Goal: Task Accomplishment & Management: Use online tool/utility

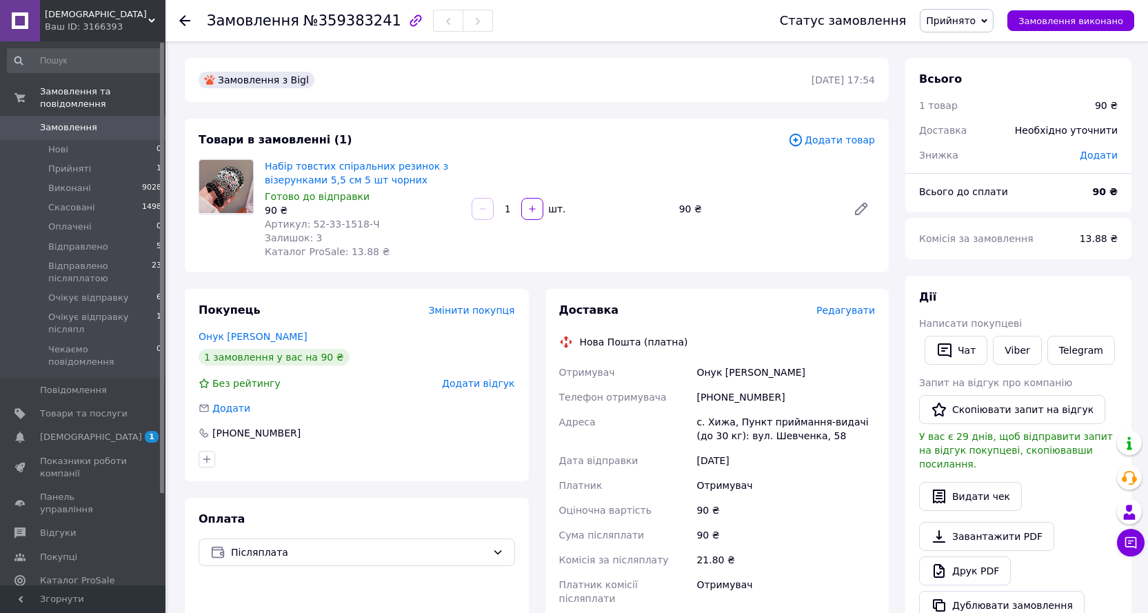
click at [1024, 353] on link "Viber" at bounding box center [1017, 350] width 48 height 29
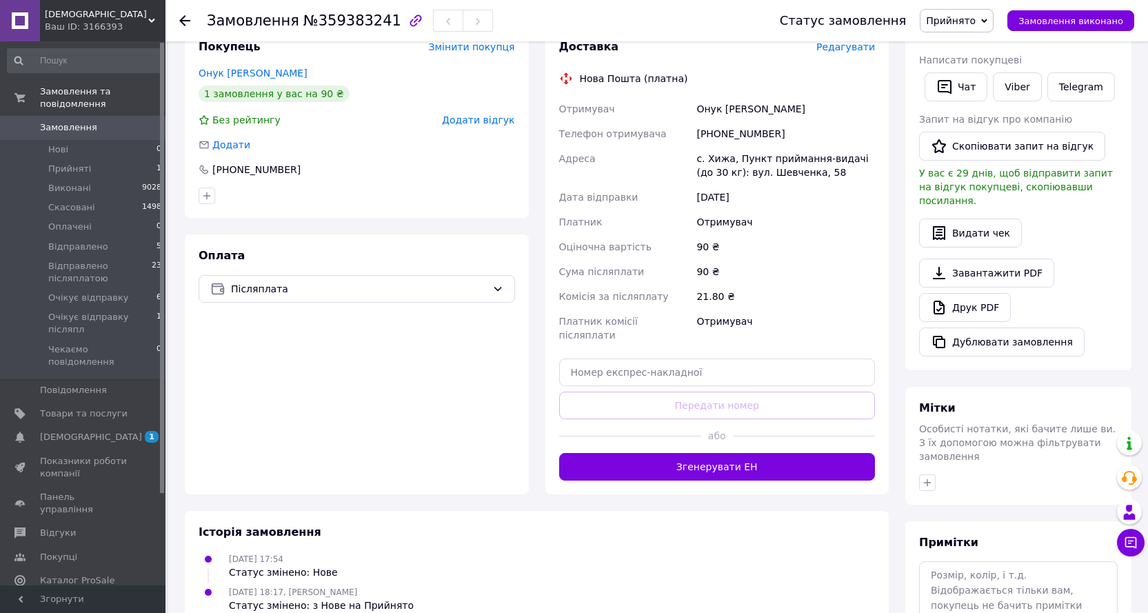
scroll to position [276, 0]
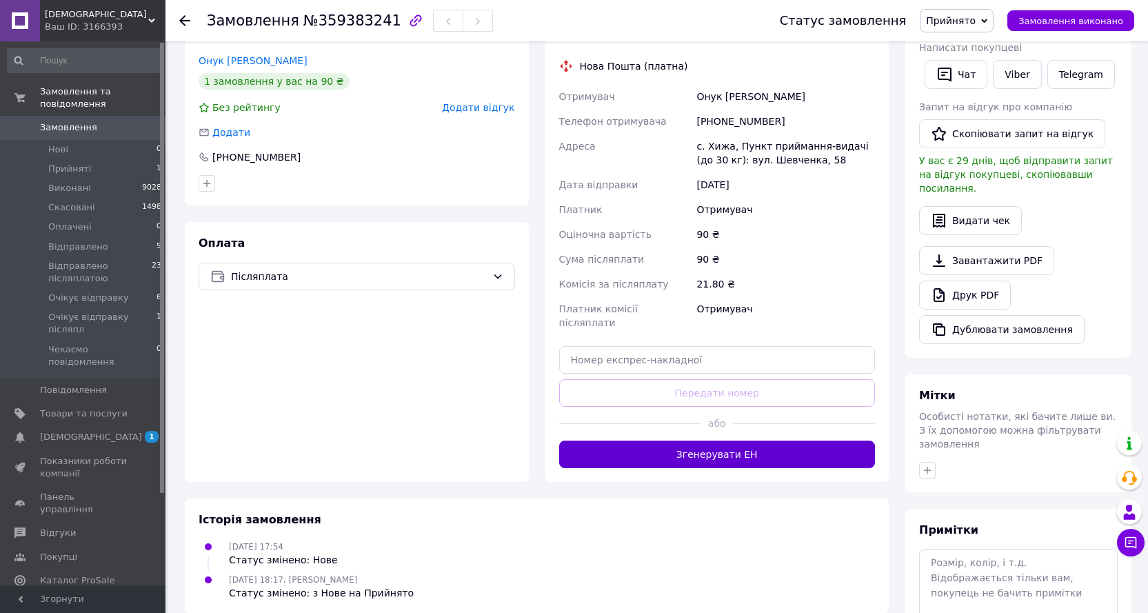
click at [680, 449] on button "Згенерувати ЕН" at bounding box center [717, 454] width 316 height 28
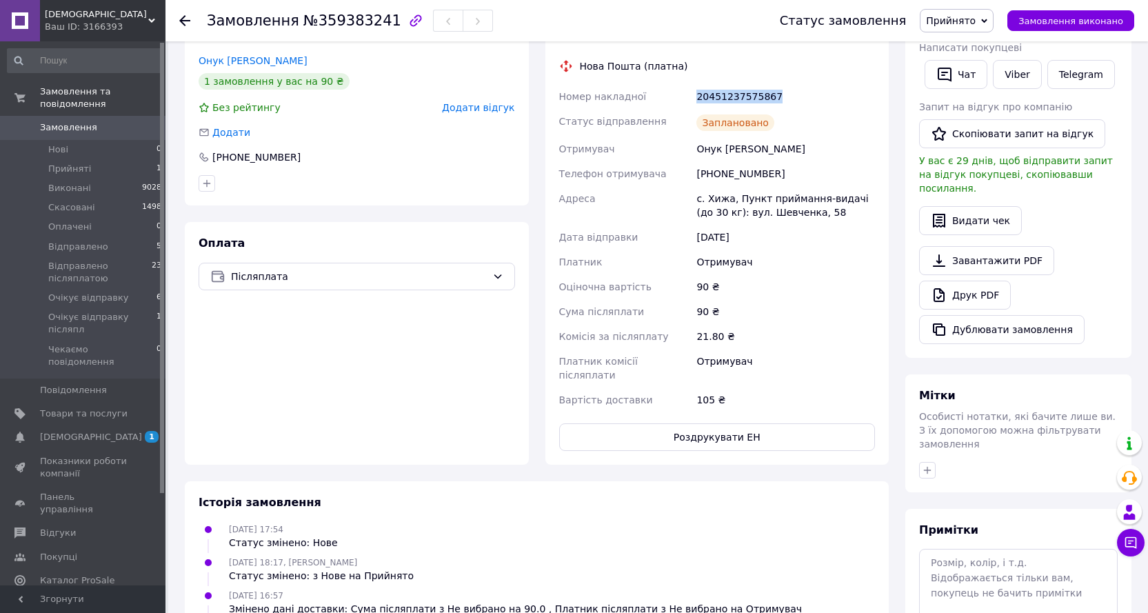
drag, startPoint x: 778, startPoint y: 99, endPoint x: 694, endPoint y: 100, distance: 83.4
click at [694, 100] on div "20451237575867" at bounding box center [785, 96] width 184 height 25
copy div "20451237575867"
click at [960, 71] on button "Чат" at bounding box center [955, 74] width 63 height 29
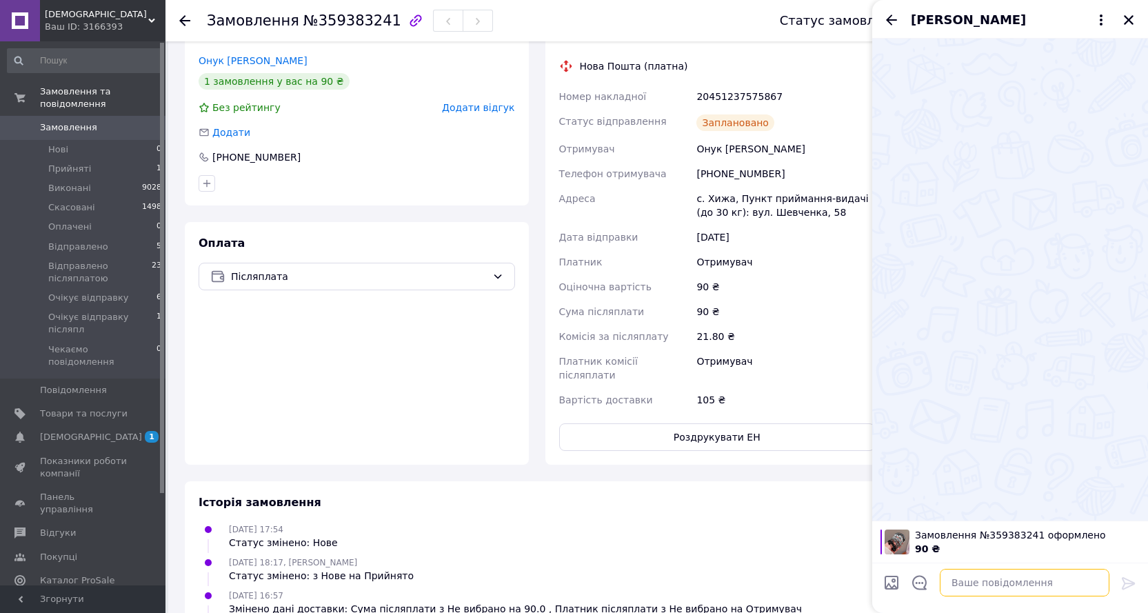
drag, startPoint x: 1002, startPoint y: 578, endPoint x: 1013, endPoint y: 576, distance: 10.7
click at [1004, 577] on textarea at bounding box center [1025, 583] width 170 height 28
paste textarea "20451237575867"
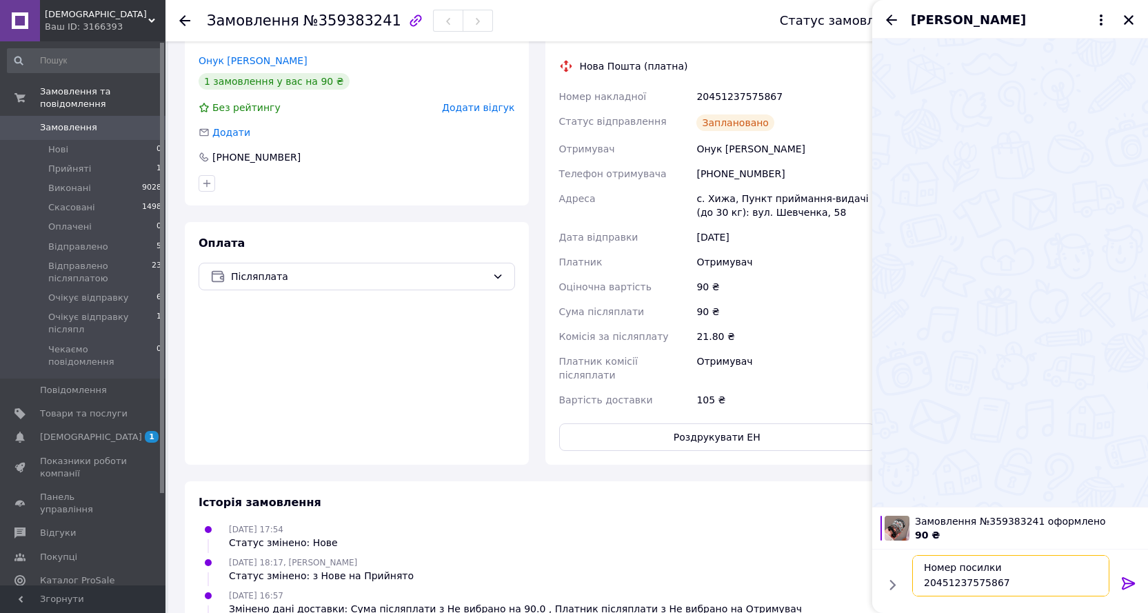
scroll to position [55, 0]
type textarea "Добрий день Номер посилки 20451237575867 Сьогодні виїде"
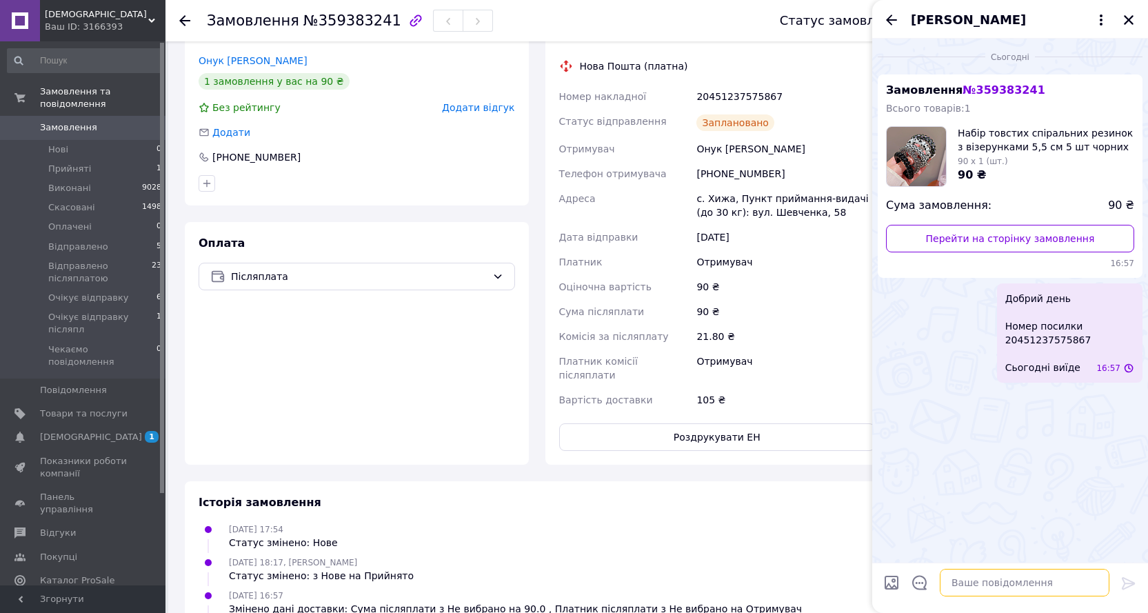
scroll to position [0, 0]
click at [1130, 21] on icon "Закрити" at bounding box center [1129, 20] width 10 height 10
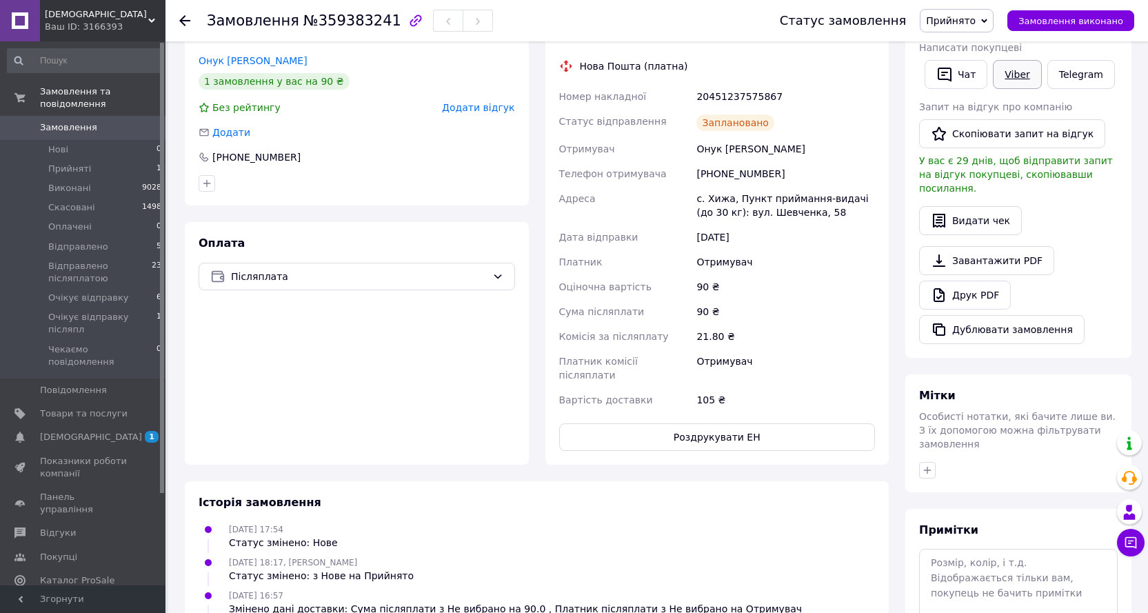
click at [1008, 74] on link "Viber" at bounding box center [1017, 74] width 48 height 29
click at [966, 17] on span "Прийнято" at bounding box center [951, 20] width 50 height 11
click at [993, 136] on li "Очікує відправку післяпл" at bounding box center [988, 136] width 136 height 21
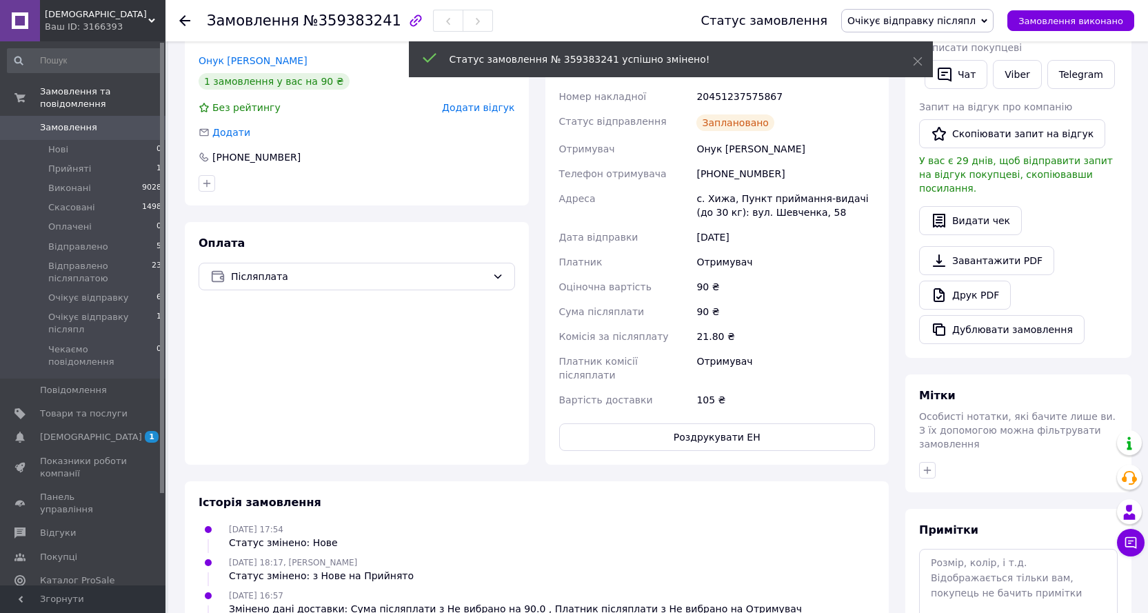
click at [50, 121] on span "Замовлення" at bounding box center [68, 127] width 57 height 12
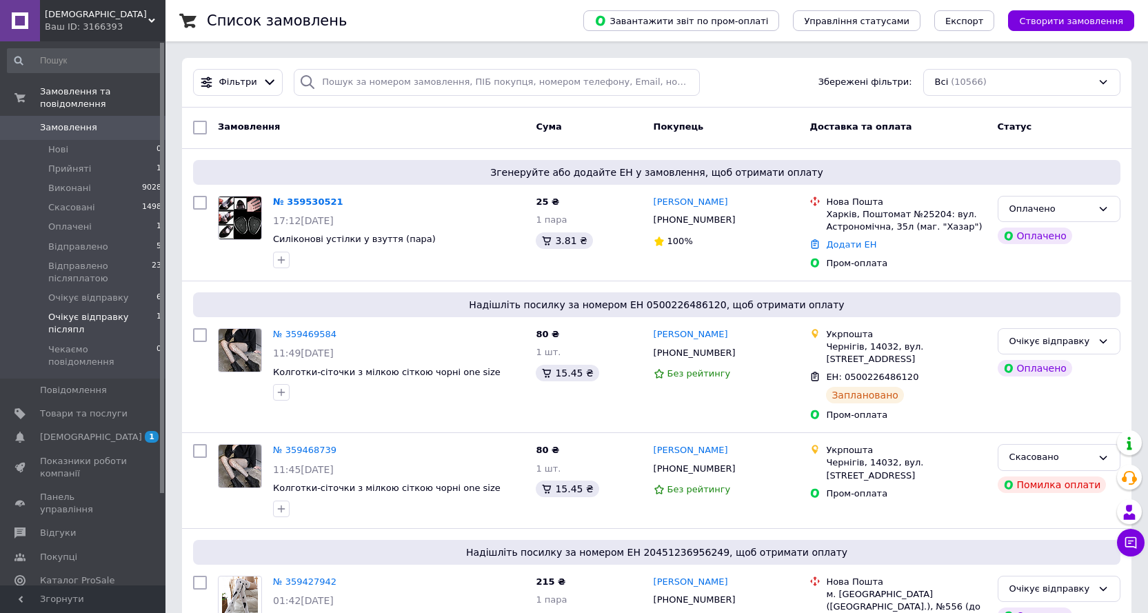
click at [91, 311] on span "Очікує відправку післяпл" at bounding box center [102, 323] width 108 height 25
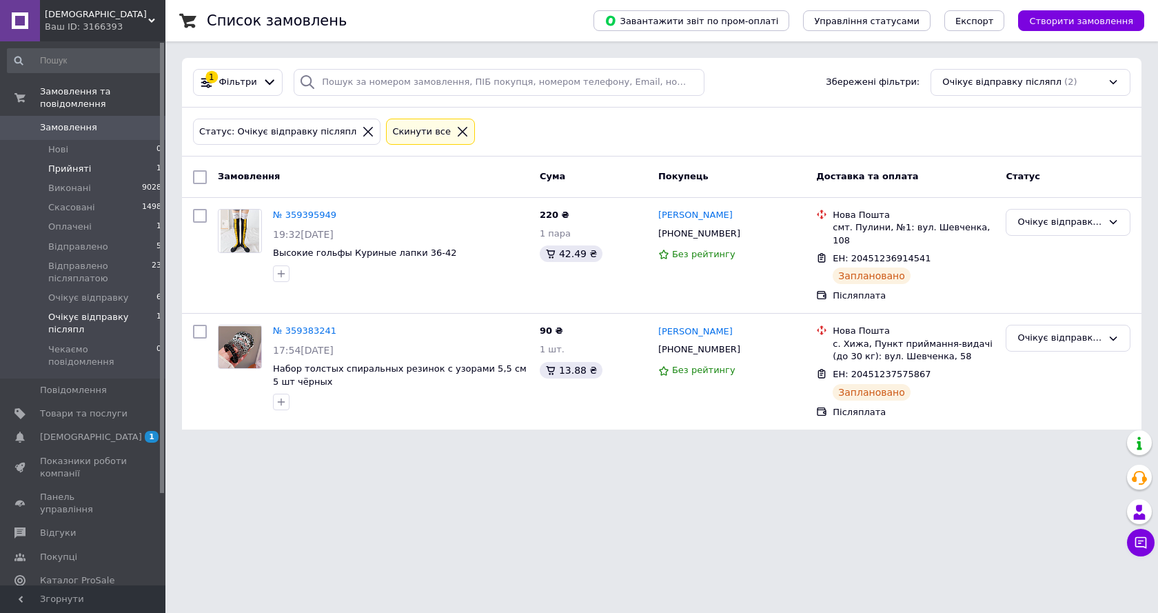
click at [59, 163] on span "Прийняті" at bounding box center [69, 169] width 43 height 12
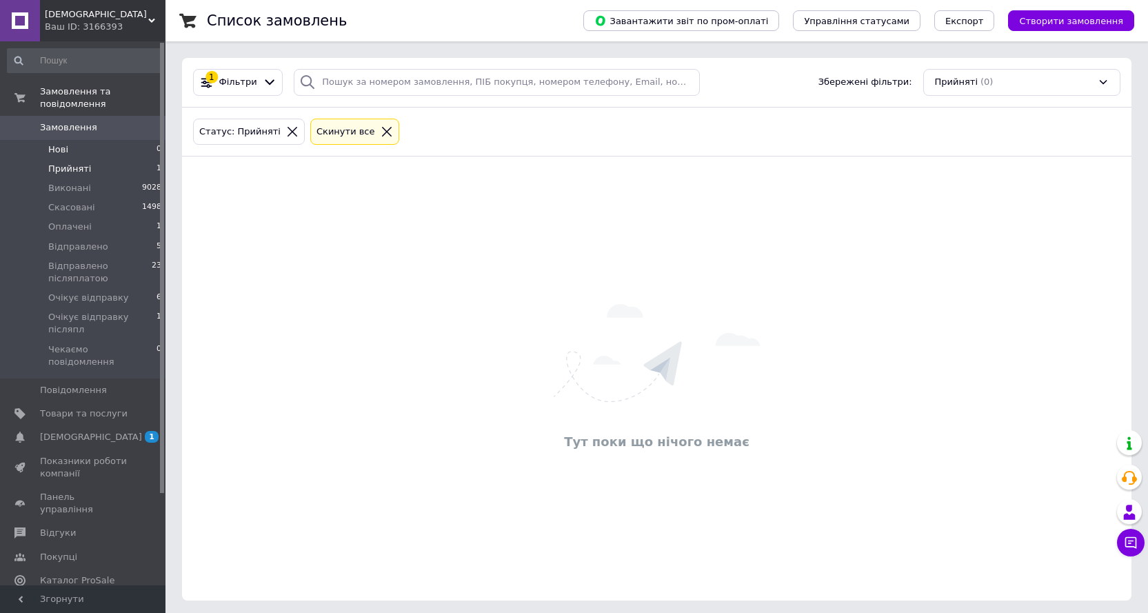
click at [61, 143] on span "Нові" at bounding box center [58, 149] width 20 height 12
click at [58, 221] on span "Оплачені" at bounding box center [69, 227] width 43 height 12
